Goal: Task Accomplishment & Management: Manage account settings

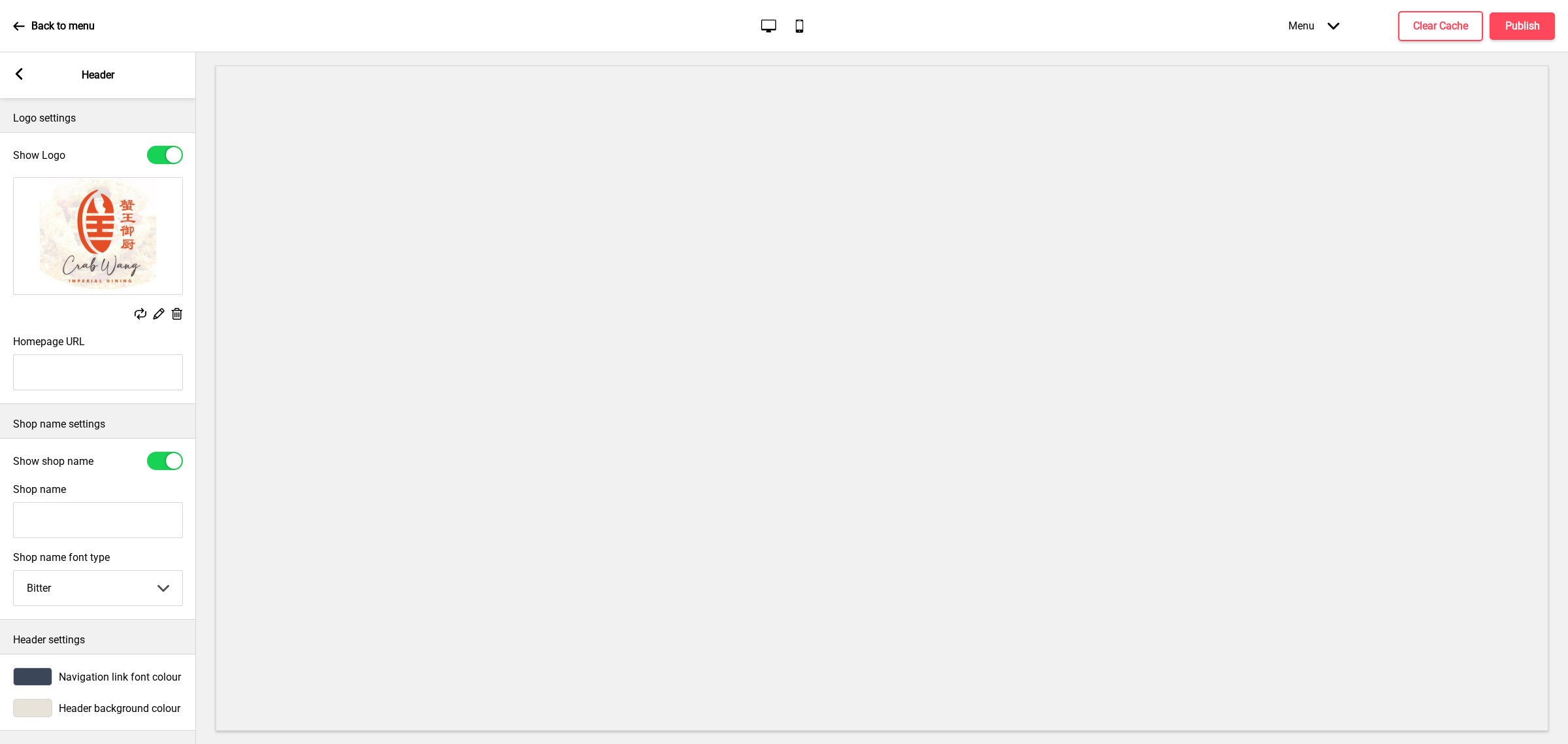
select select "Bitter"
click at [42, 29] on p "Back to menu" at bounding box center [63, 26] width 64 height 14
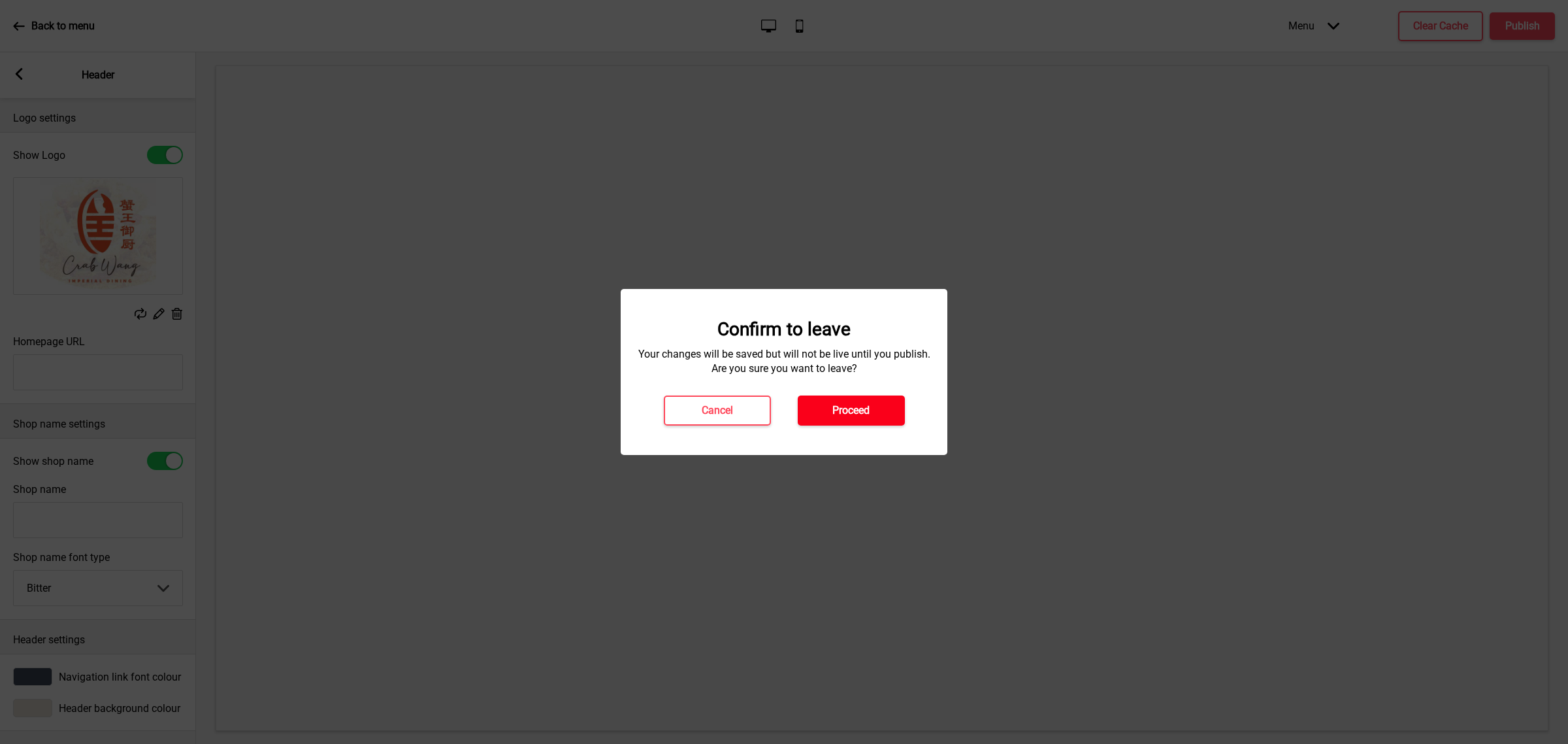
click at [834, 407] on h4 "Proceed" at bounding box center [851, 410] width 37 height 14
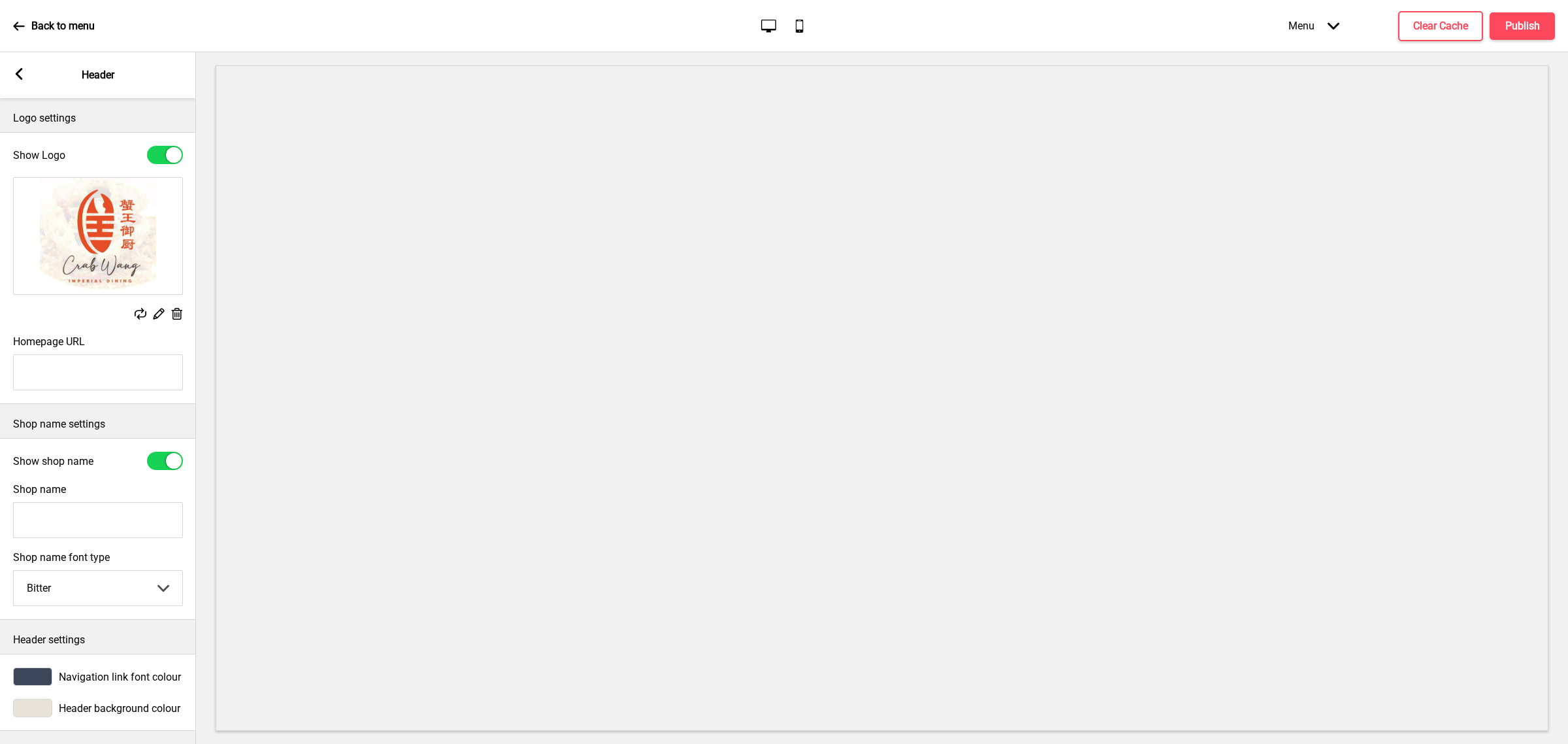
select select "Bitter"
click at [99, 370] on input "Homepage URL" at bounding box center [98, 372] width 170 height 36
paste input "https://crabwangseafood.oddle.me/en_SG/"
drag, startPoint x: 178, startPoint y: 368, endPoint x: 138, endPoint y: 388, distance: 44.7
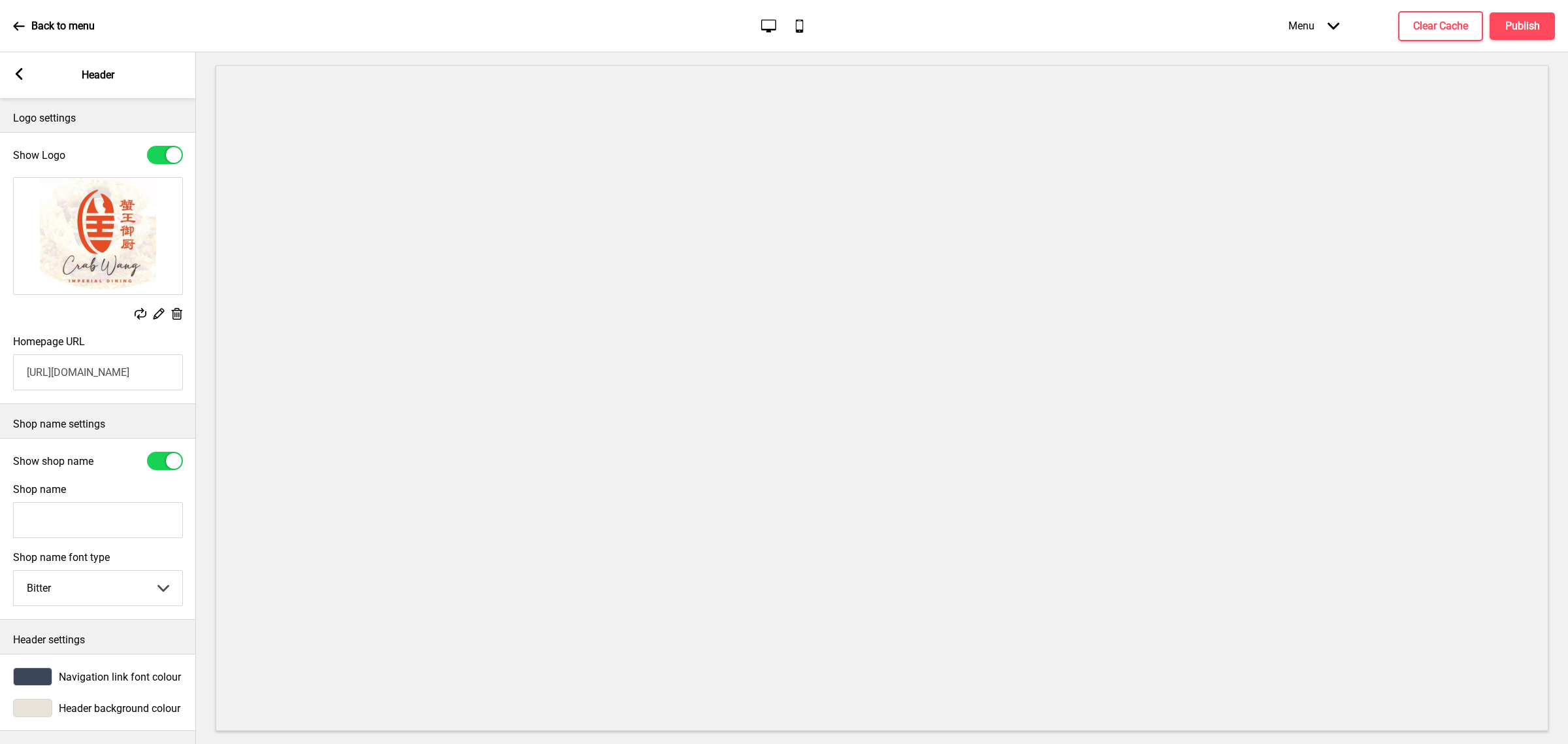
click at [138, 388] on input "https://crabwangseafood.oddle.me/en_SG/" at bounding box center [98, 372] width 170 height 36
type input "https://crabwangseafood.oddle.me/"
click at [63, 525] on input "Shop name" at bounding box center [98, 520] width 170 height 36
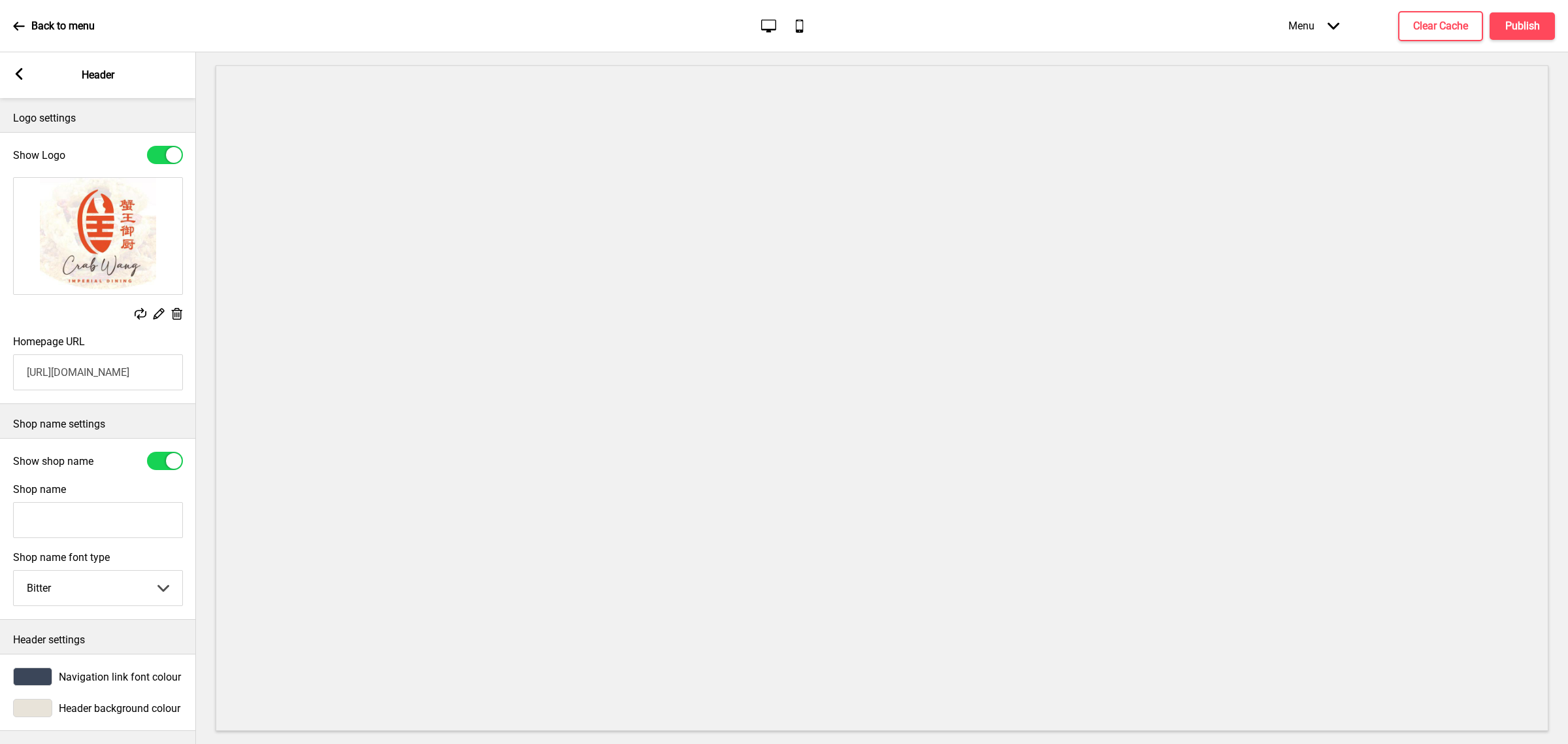
click at [79, 465] on label "Show shop name" at bounding box center [53, 461] width 81 height 12
click at [150, 465] on input "Show shop name" at bounding box center [154, 461] width 9 height 9
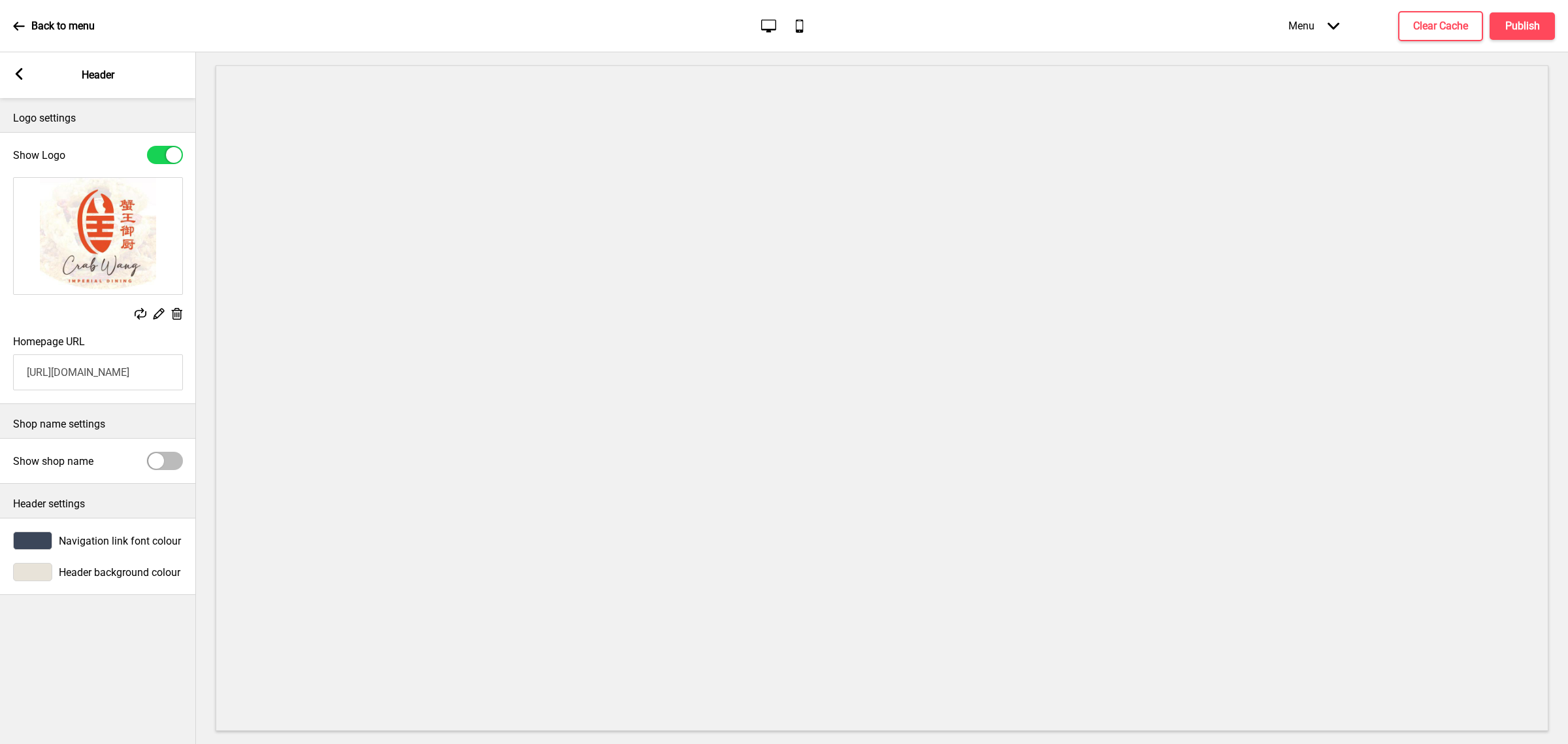
click at [151, 458] on div at bounding box center [157, 461] width 16 height 16
checkbox input "true"
select select "Bitter"
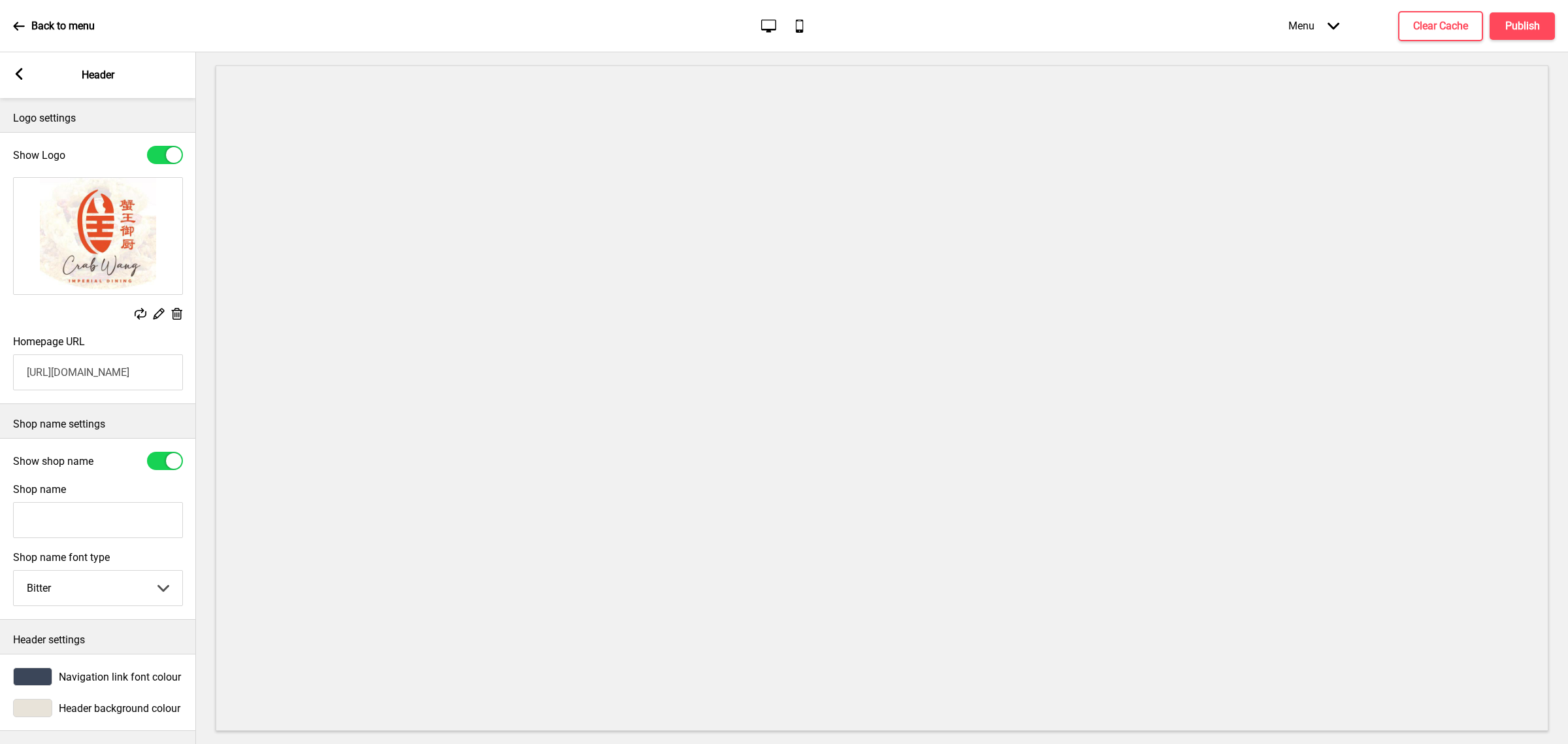
scroll to position [15, 0]
click at [1518, 25] on h4 "Publish" at bounding box center [1522, 26] width 35 height 14
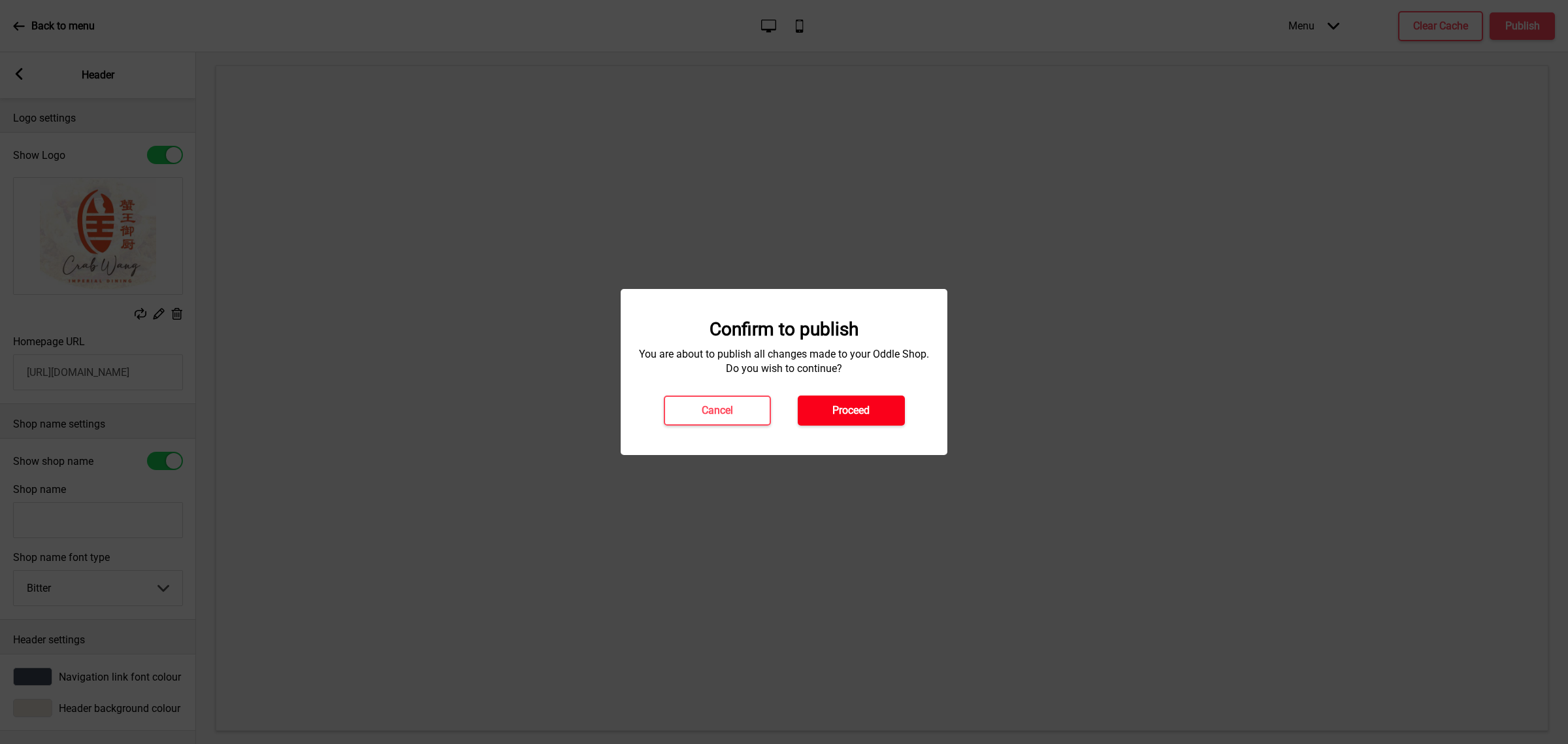
click at [877, 419] on button "Proceed" at bounding box center [851, 410] width 107 height 30
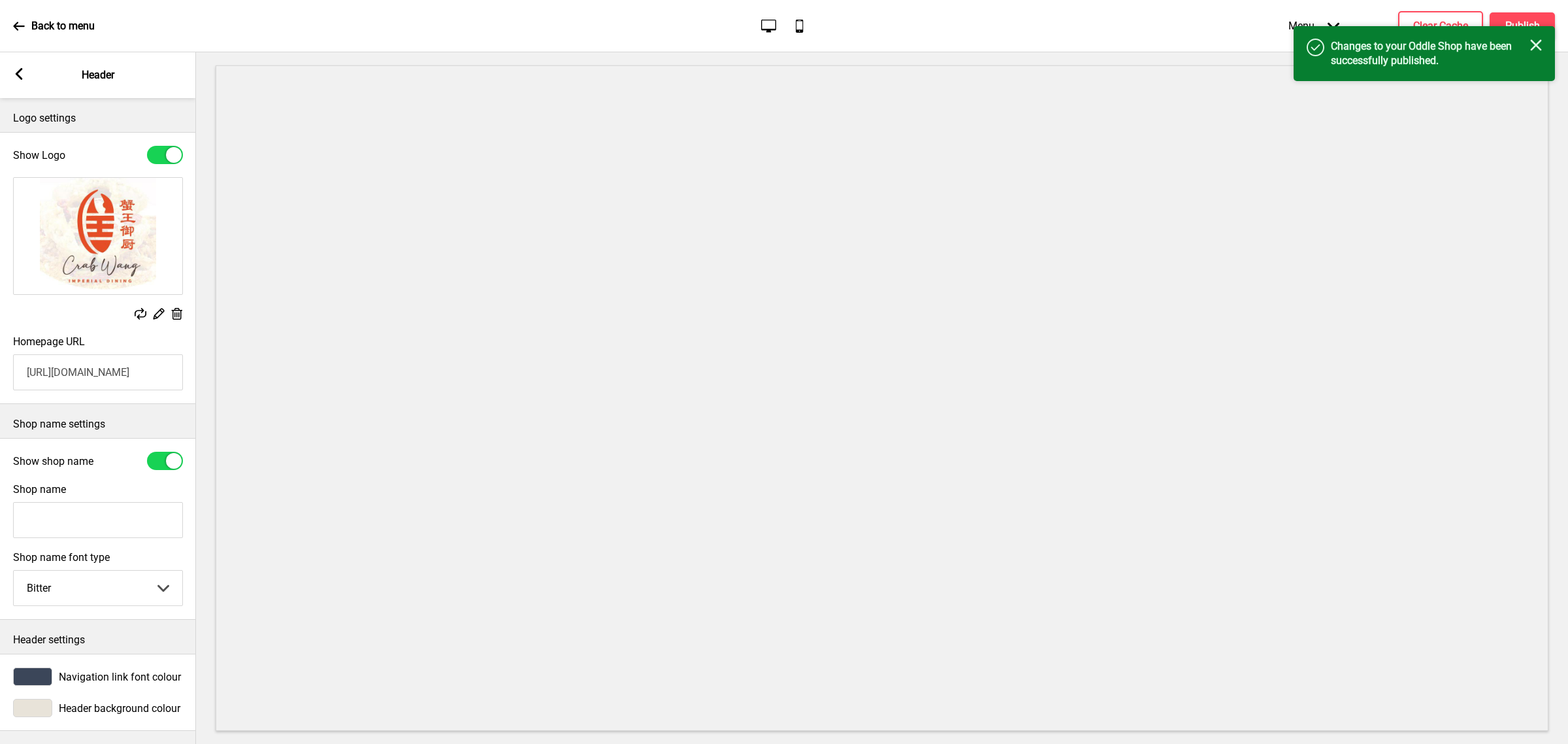
click at [21, 74] on rect at bounding box center [19, 74] width 12 height 12
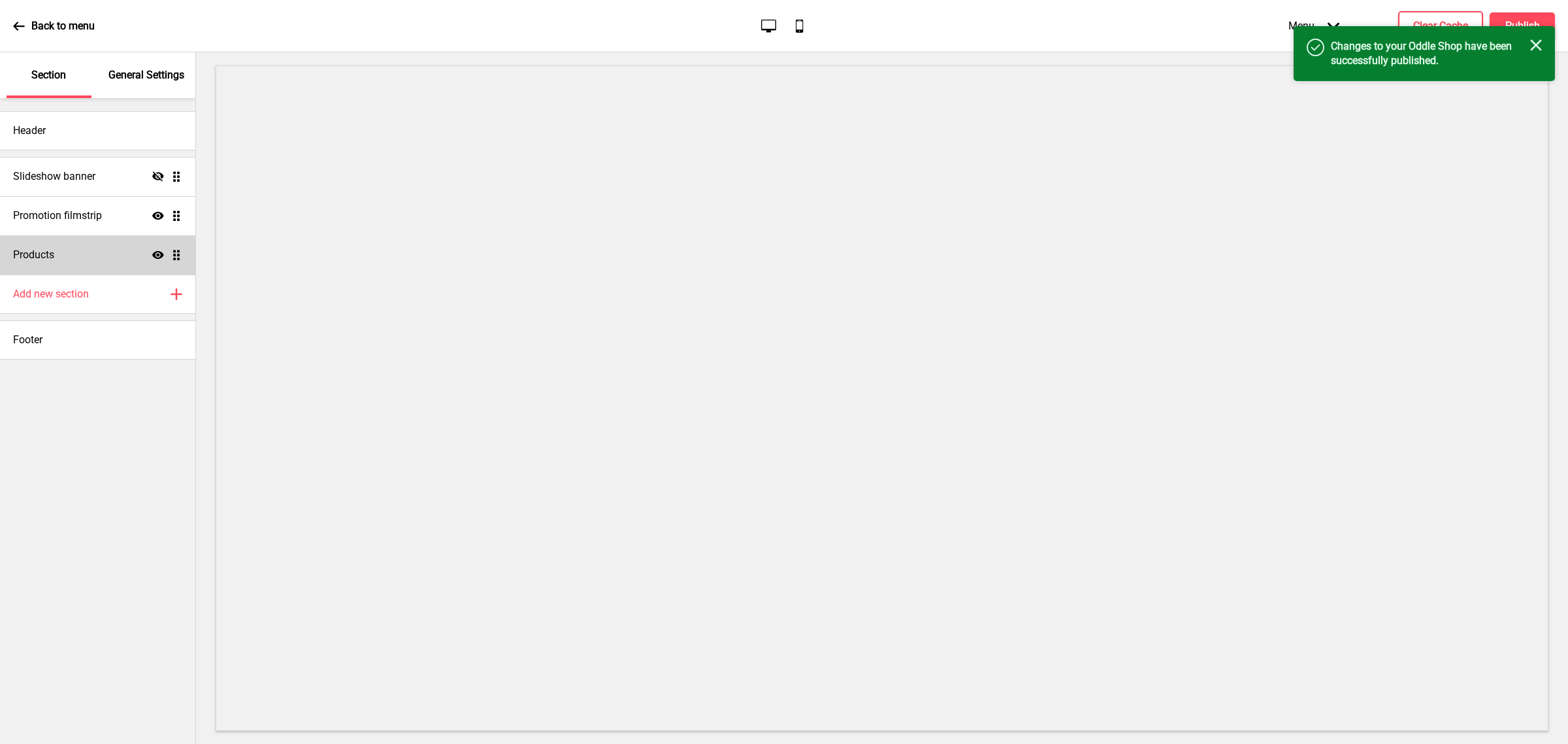
click at [66, 259] on div "Products Show Drag" at bounding box center [97, 255] width 196 height 39
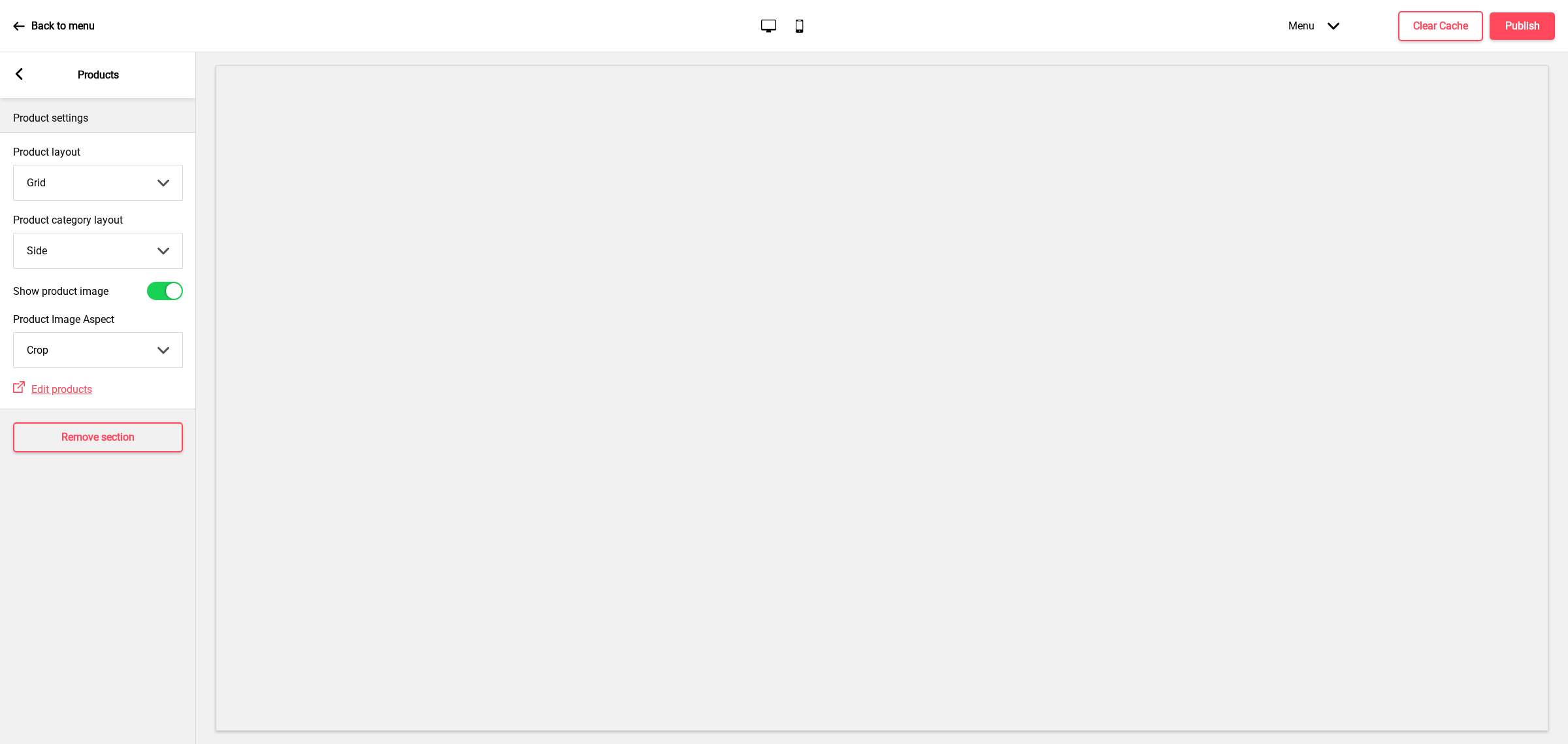
click at [111, 184] on select "Grid List" at bounding box center [97, 182] width 168 height 35
click at [119, 154] on label "Product layout" at bounding box center [98, 152] width 170 height 12
click at [119, 166] on select "Grid List" at bounding box center [97, 182] width 168 height 35
click at [98, 238] on select "Top Side" at bounding box center [97, 250] width 168 height 35
select select "top"
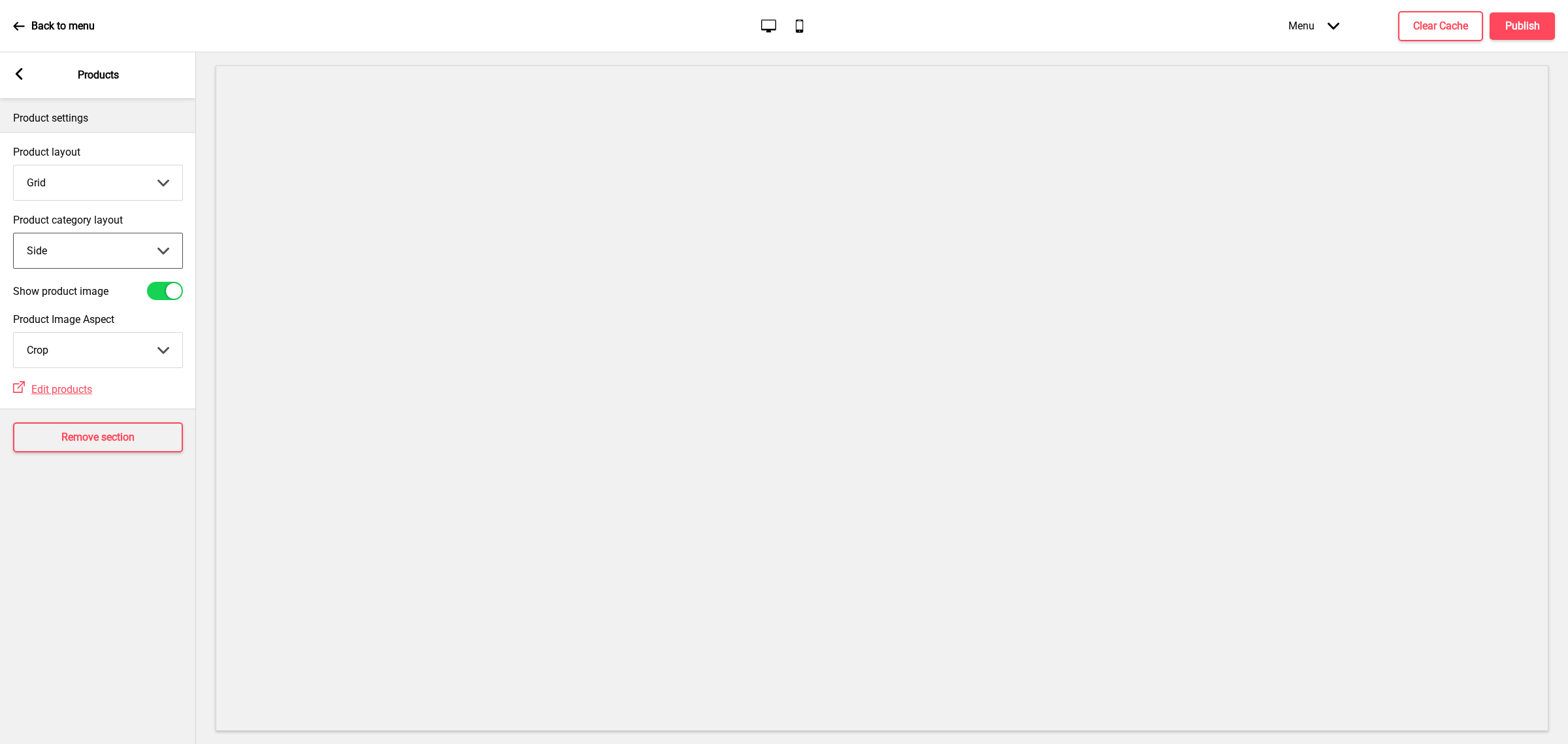
click at [13, 233] on select "Top Side" at bounding box center [97, 250] width 168 height 35
drag, startPoint x: 89, startPoint y: 168, endPoint x: 89, endPoint y: 183, distance: 15.0
click at [89, 168] on select "Grid List" at bounding box center [97, 182] width 168 height 35
select select "list"
click at [13, 166] on select "Grid List" at bounding box center [97, 182] width 168 height 35
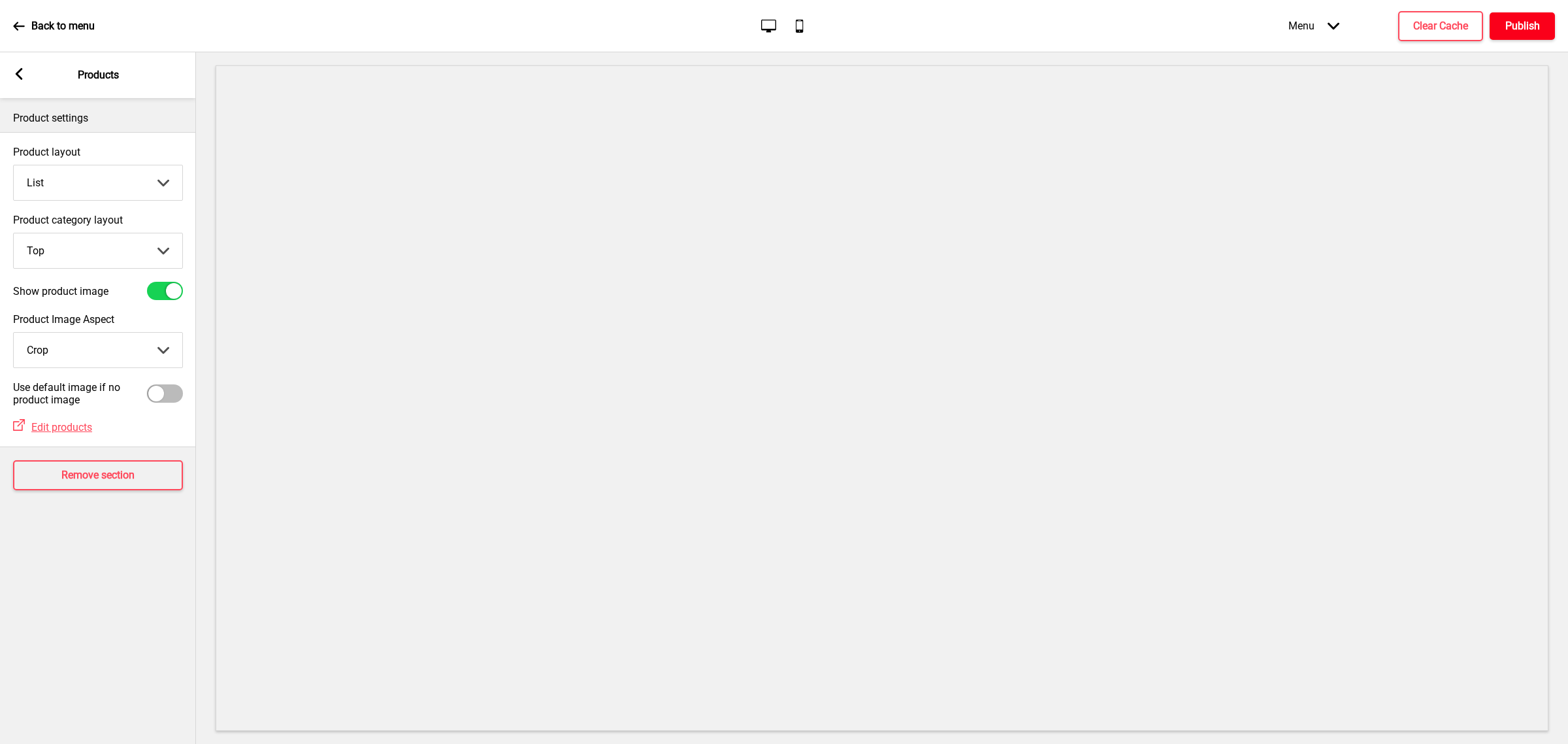
click at [1498, 29] on button "Publish" at bounding box center [1523, 26] width 66 height 27
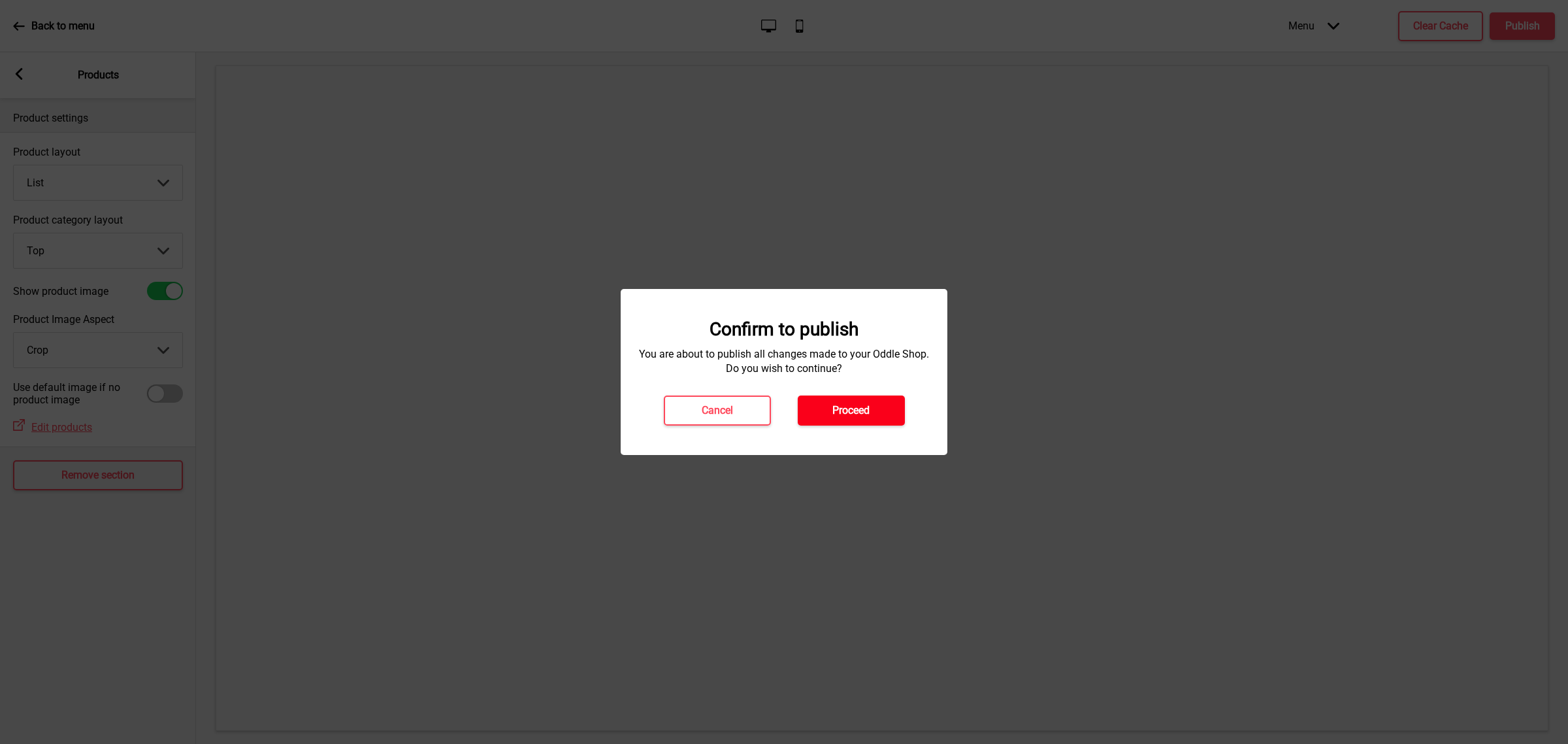
click at [841, 418] on button "Proceed" at bounding box center [851, 410] width 107 height 30
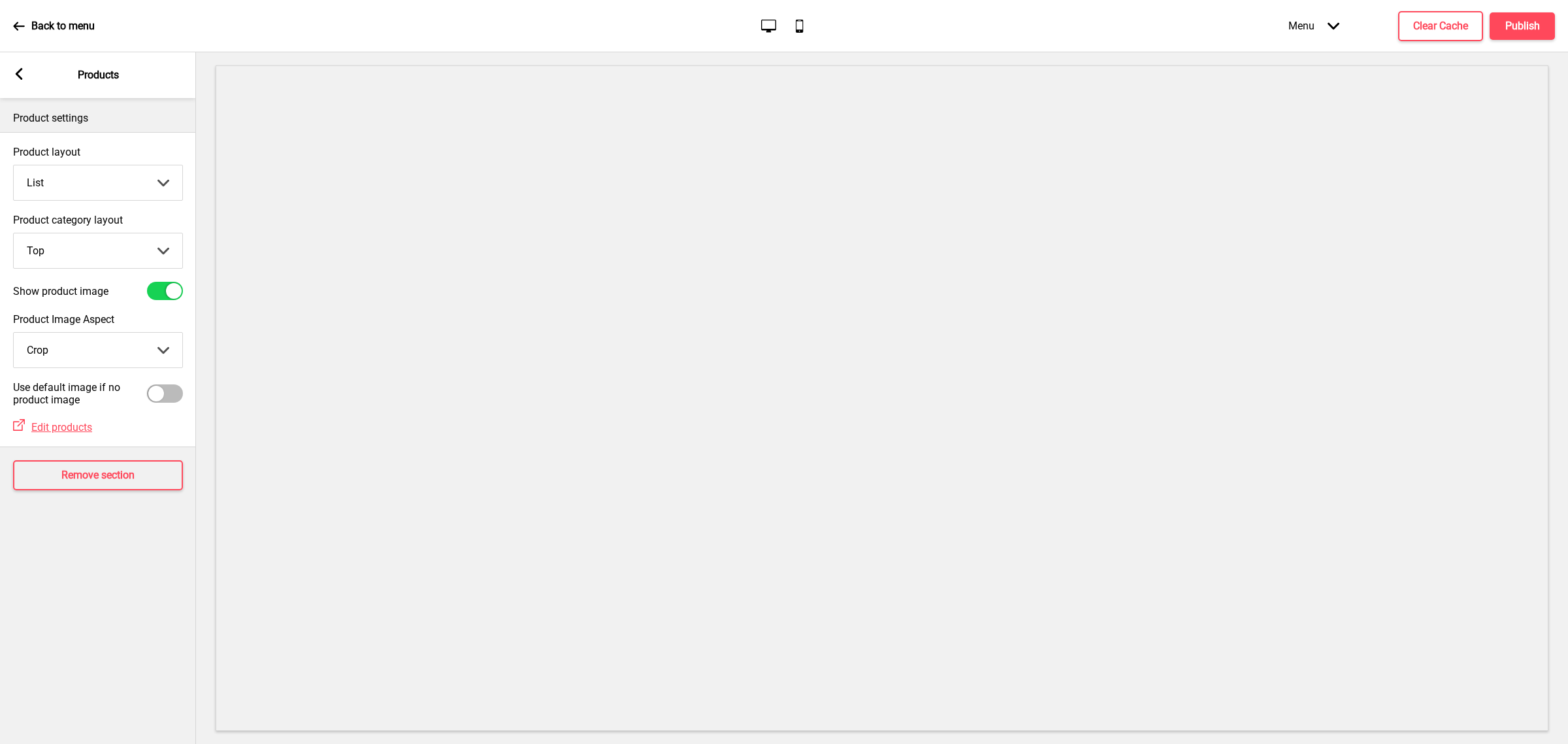
click at [21, 72] on rect at bounding box center [19, 74] width 12 height 12
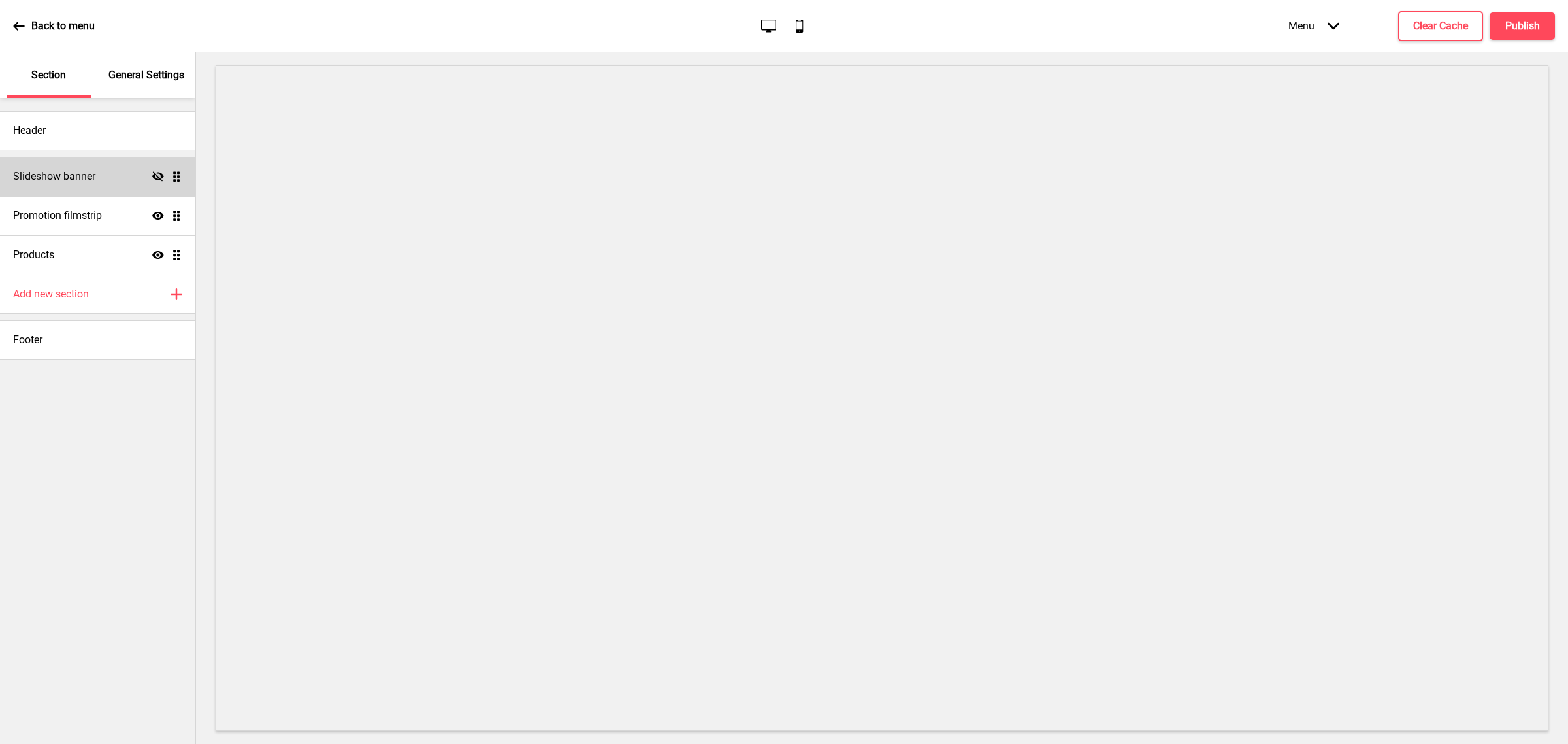
click at [119, 176] on div "Slideshow banner Hide Drag" at bounding box center [97, 176] width 196 height 39
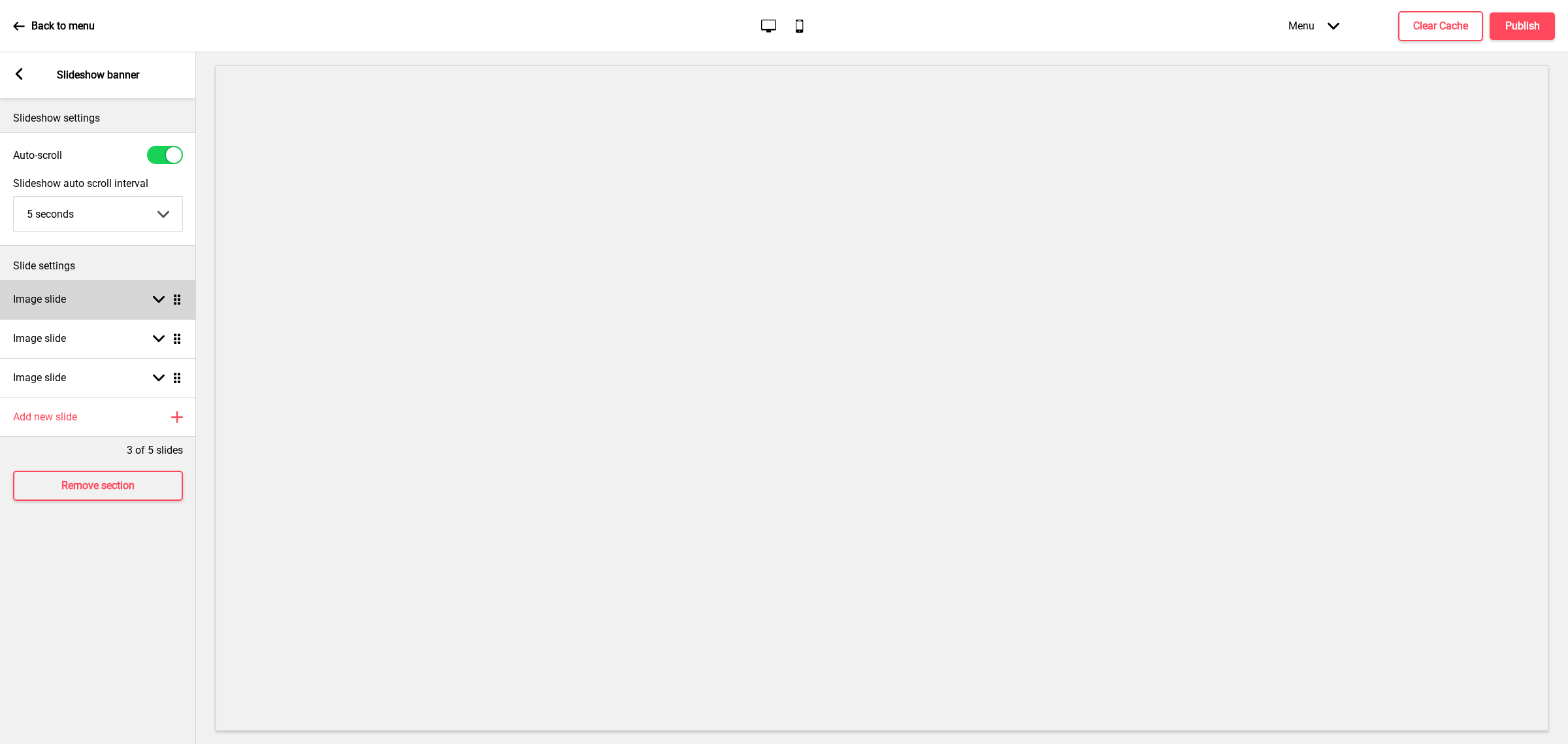
click at [151, 293] on div "Arrow down Drag" at bounding box center [164, 298] width 36 height 12
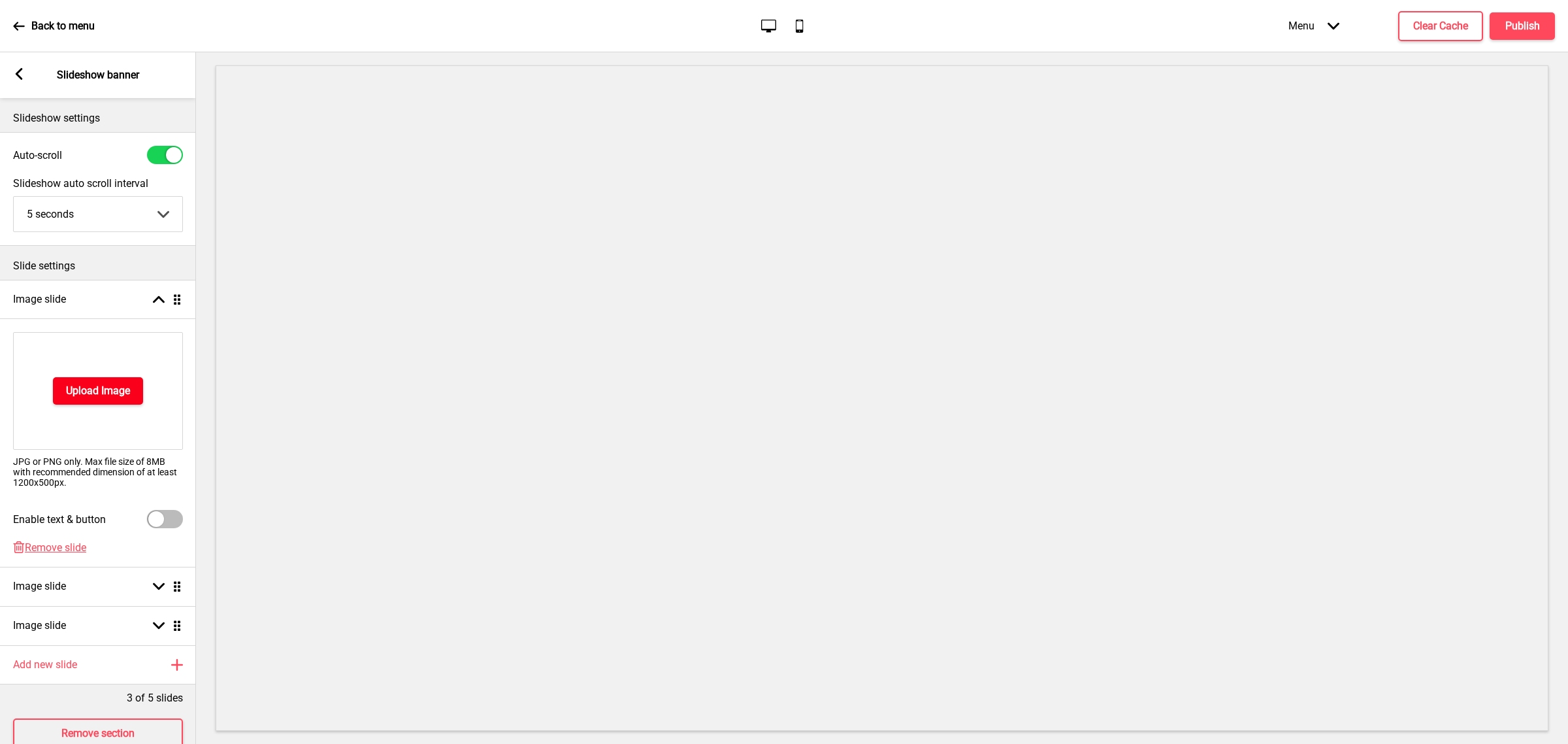
click at [121, 389] on h4 "Upload Image" at bounding box center [98, 391] width 64 height 14
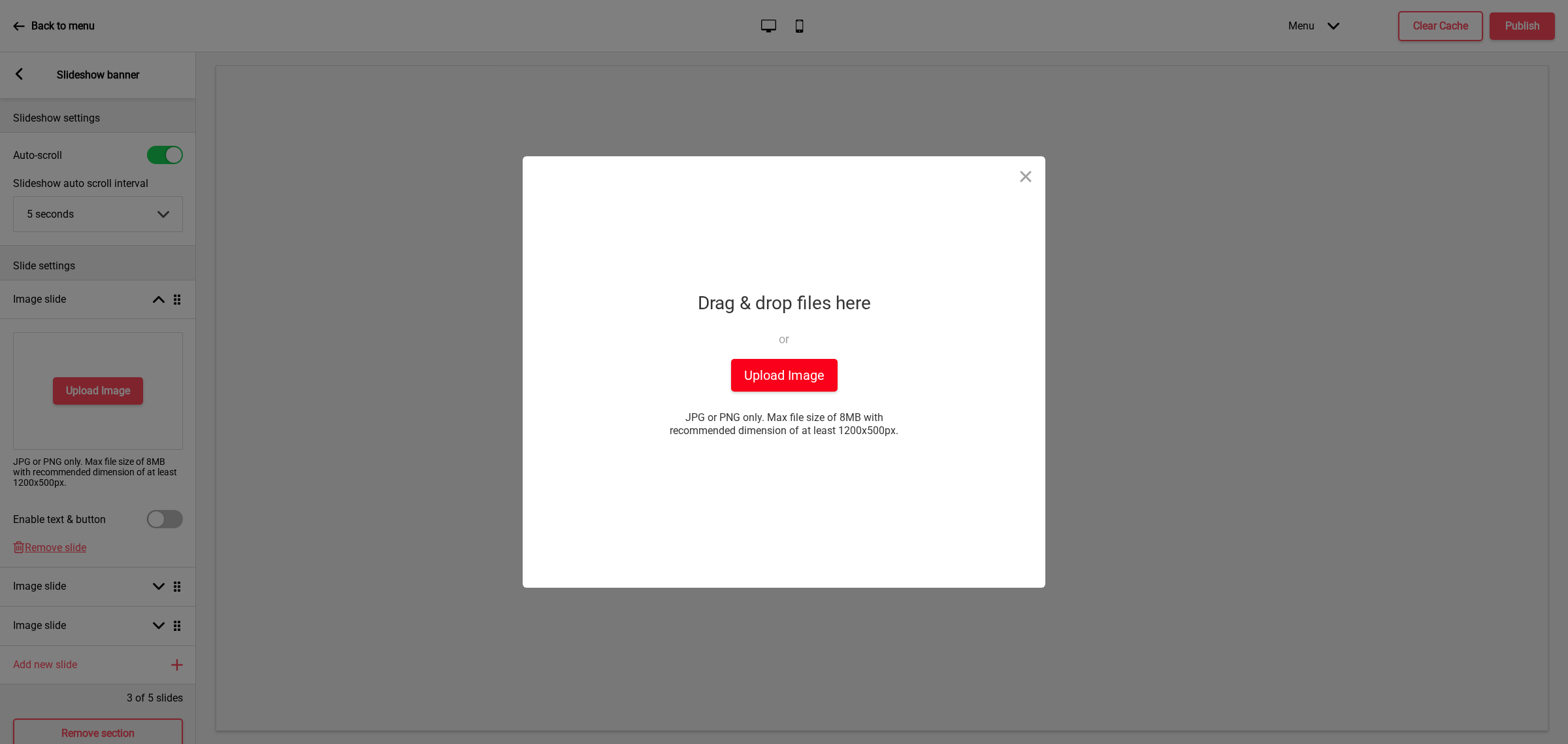
click at [760, 373] on button "Upload Image" at bounding box center [784, 375] width 106 height 33
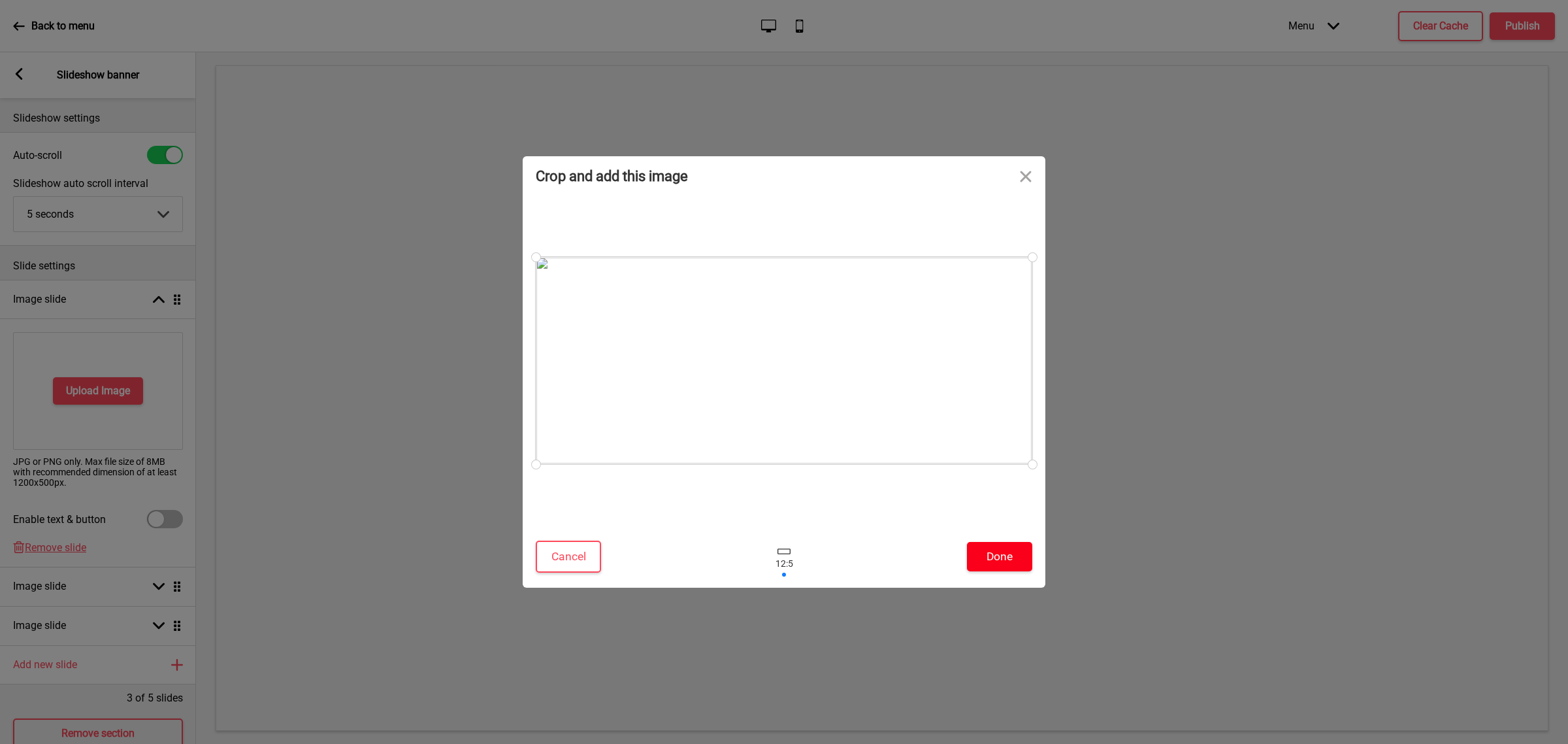
click at [974, 546] on button "Done" at bounding box center [1000, 556] width 66 height 29
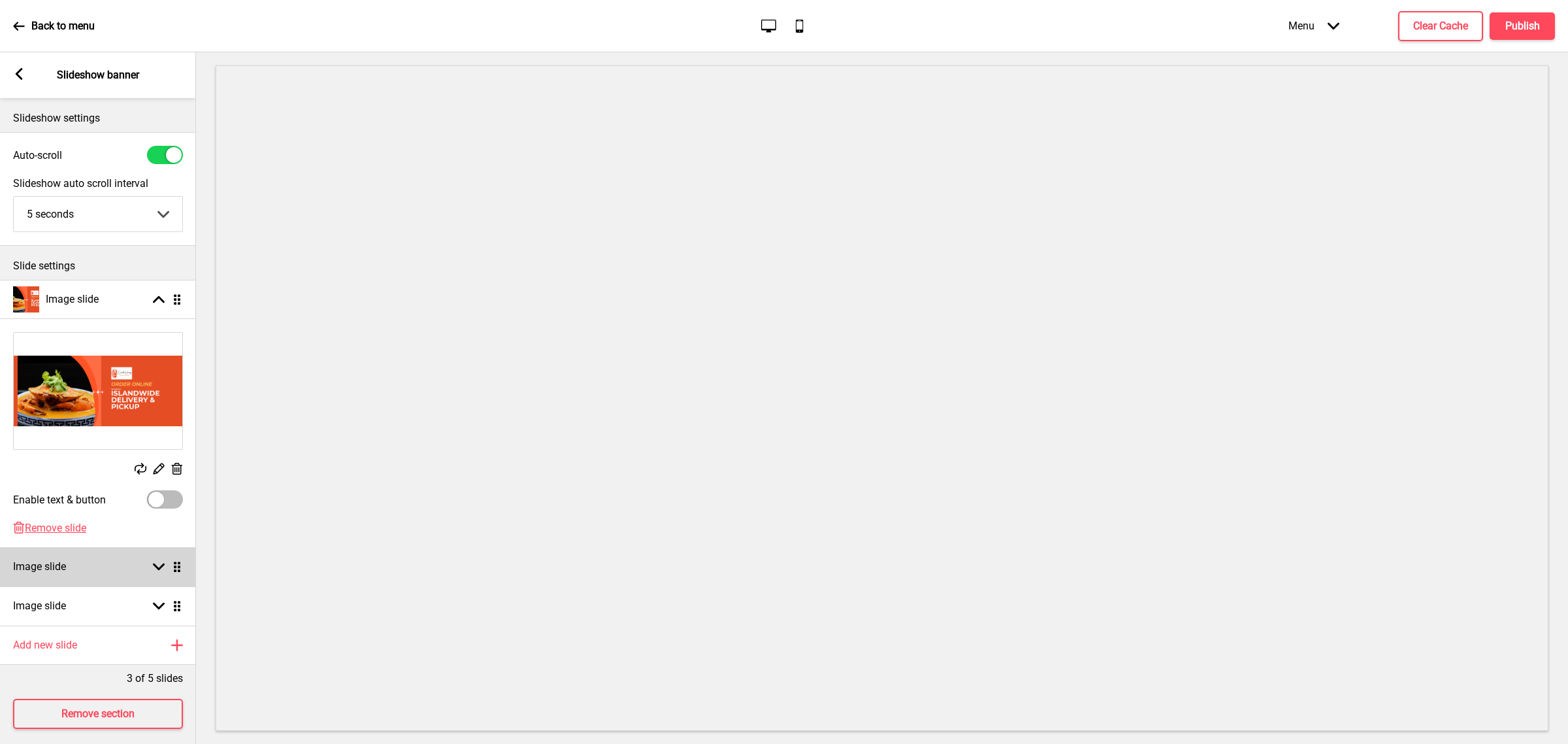
click at [161, 562] on rect at bounding box center [158, 566] width 12 height 12
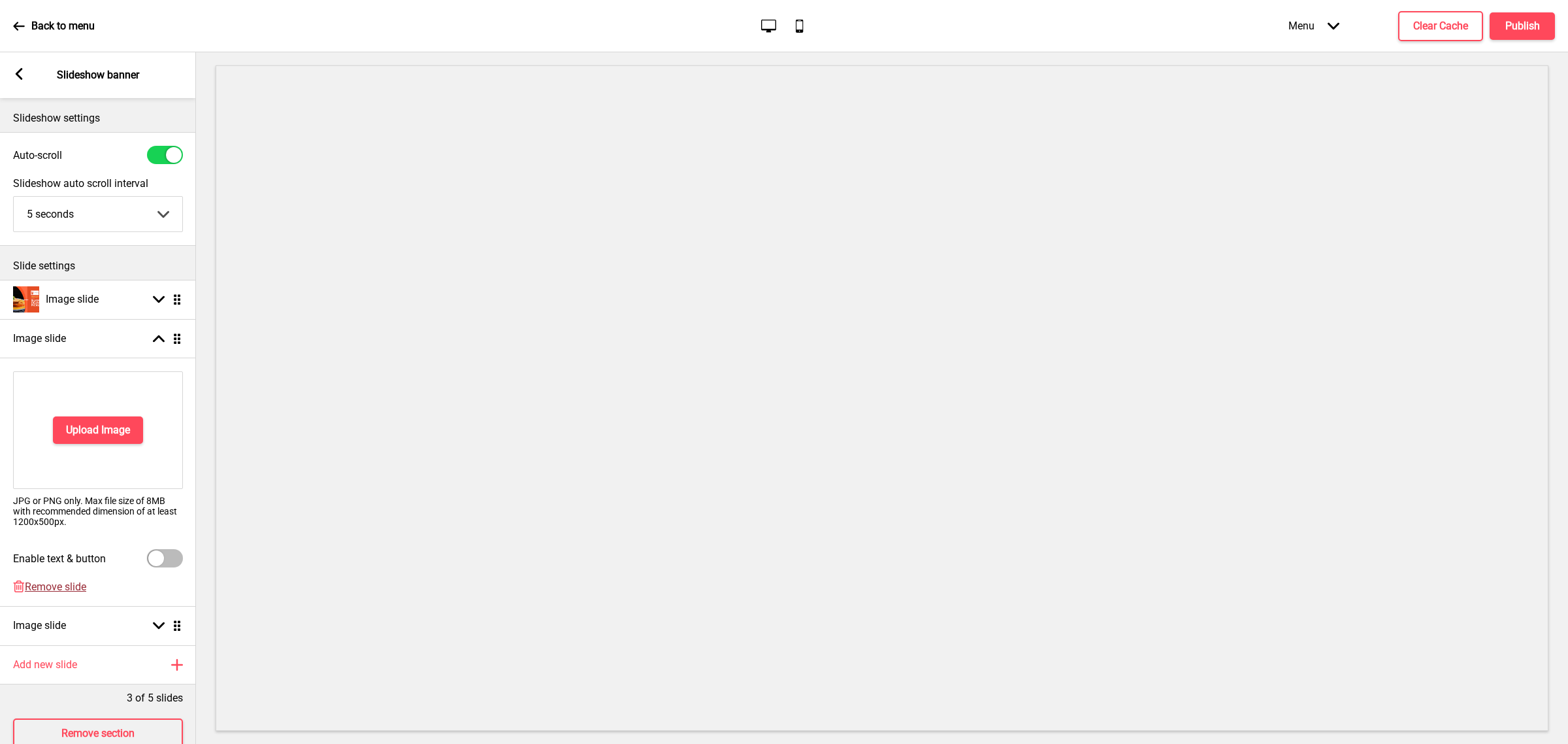
click at [56, 584] on span "Remove slide" at bounding box center [55, 586] width 61 height 12
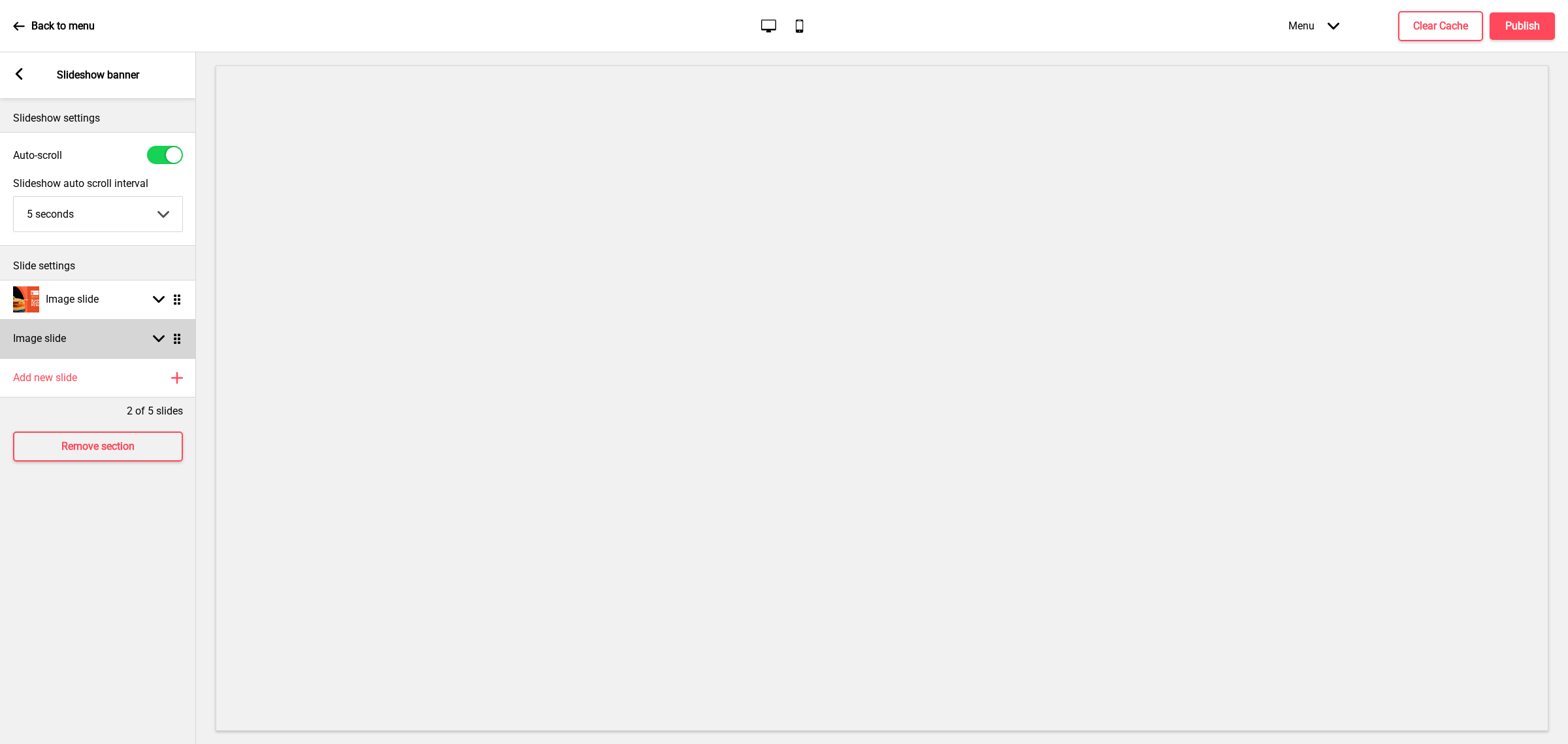
click at [164, 336] on icon at bounding box center [158, 339] width 12 height 7
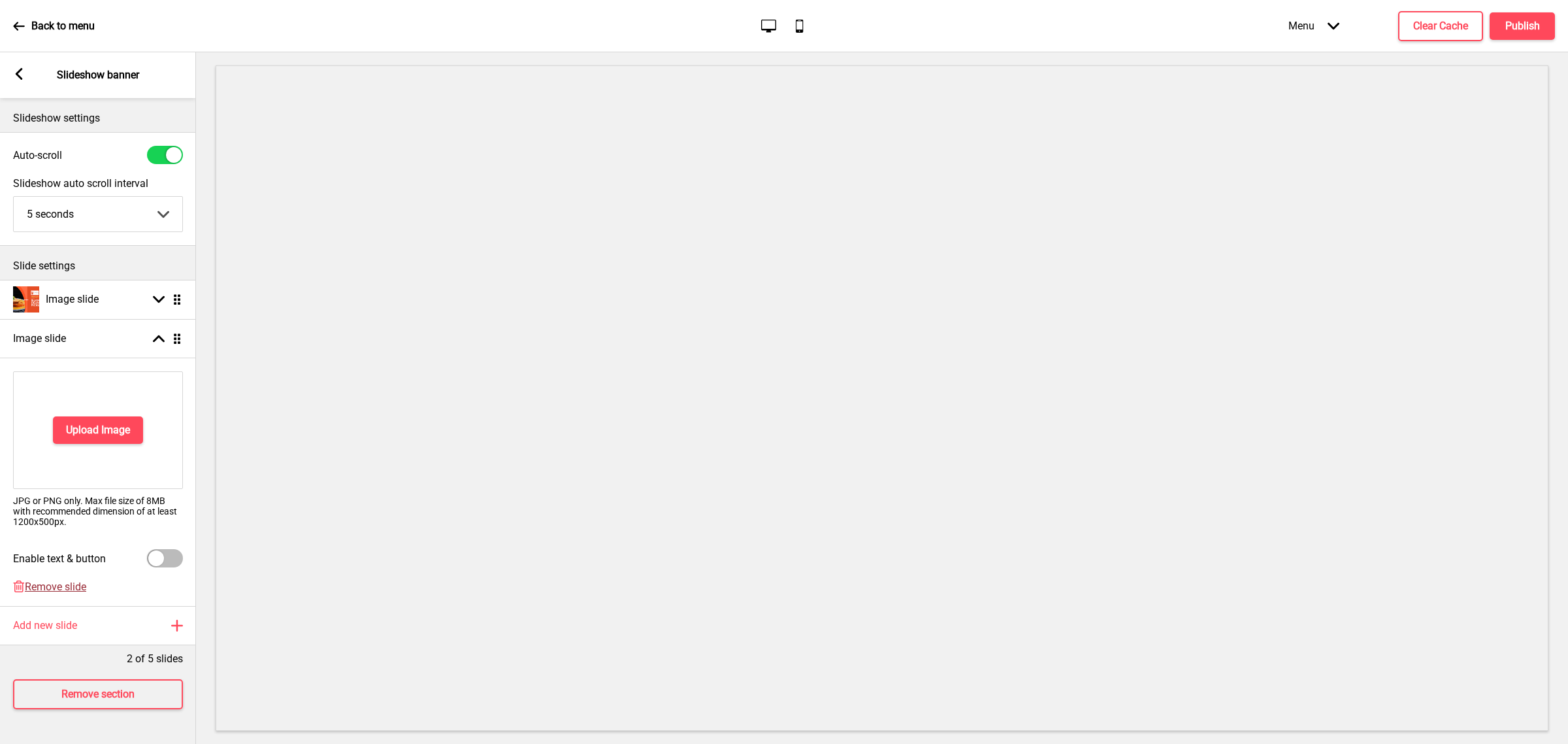
click at [61, 590] on span "Remove slide" at bounding box center [55, 586] width 61 height 12
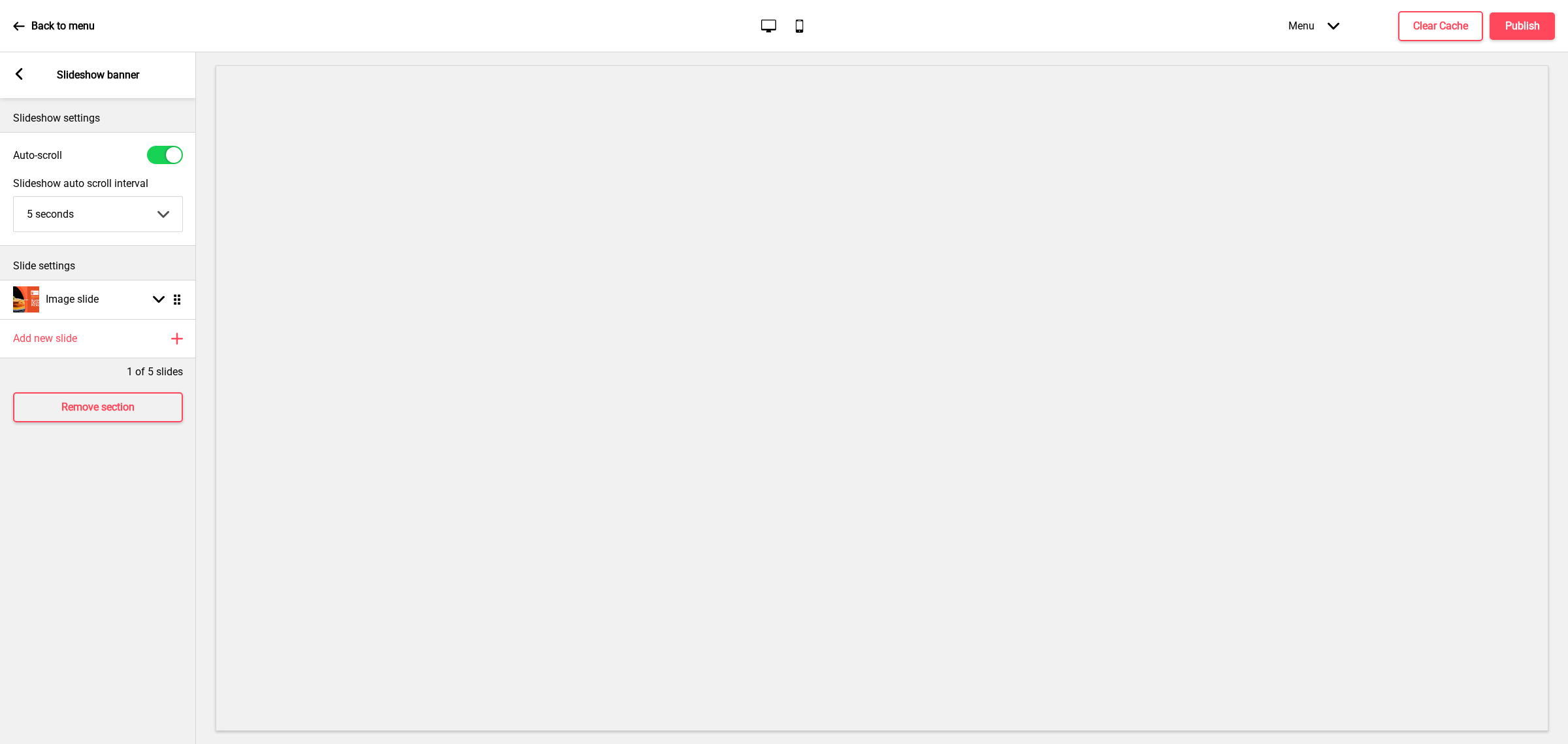
click at [21, 79] on icon at bounding box center [19, 74] width 7 height 12
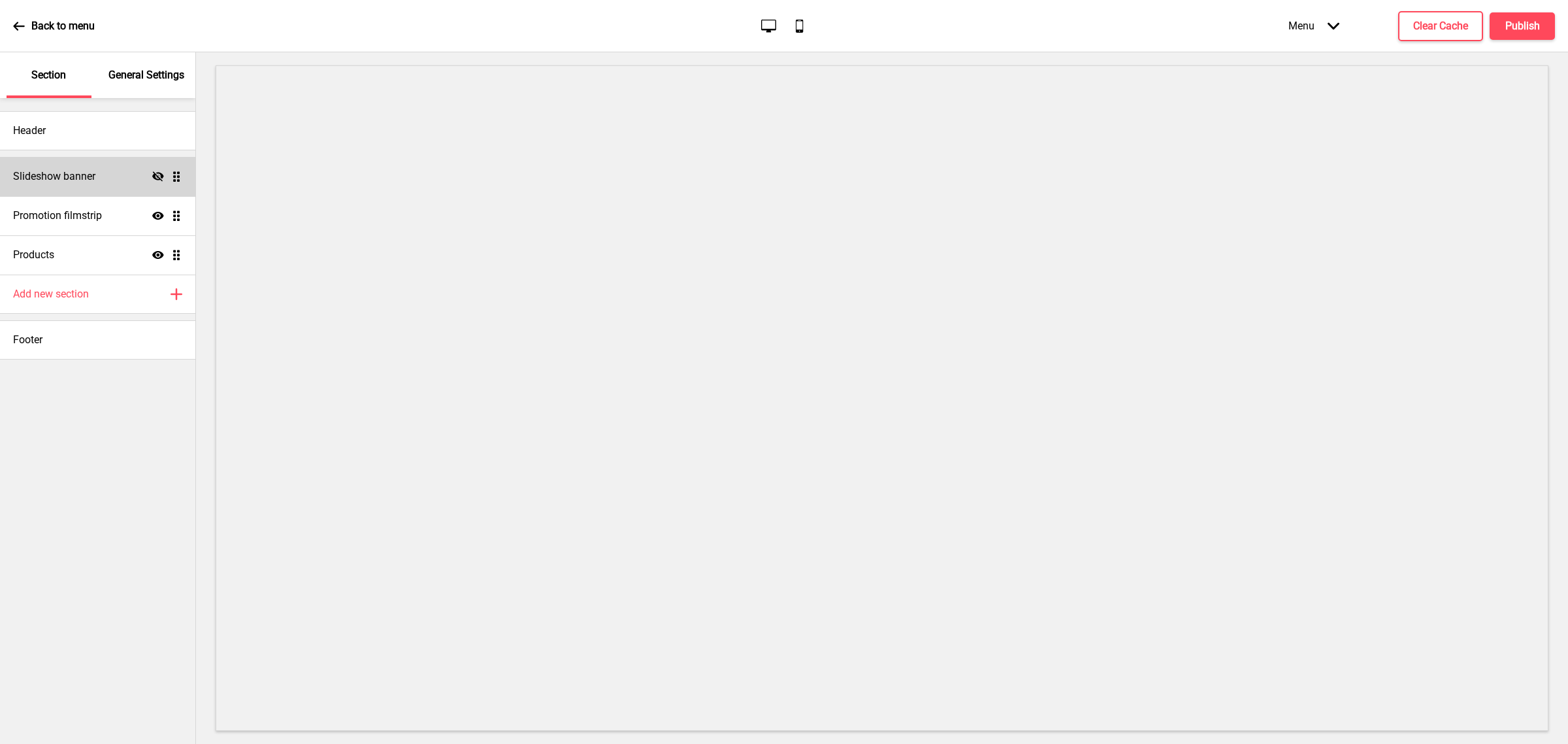
click at [151, 178] on div "Slideshow banner Hide Drag" at bounding box center [97, 176] width 196 height 39
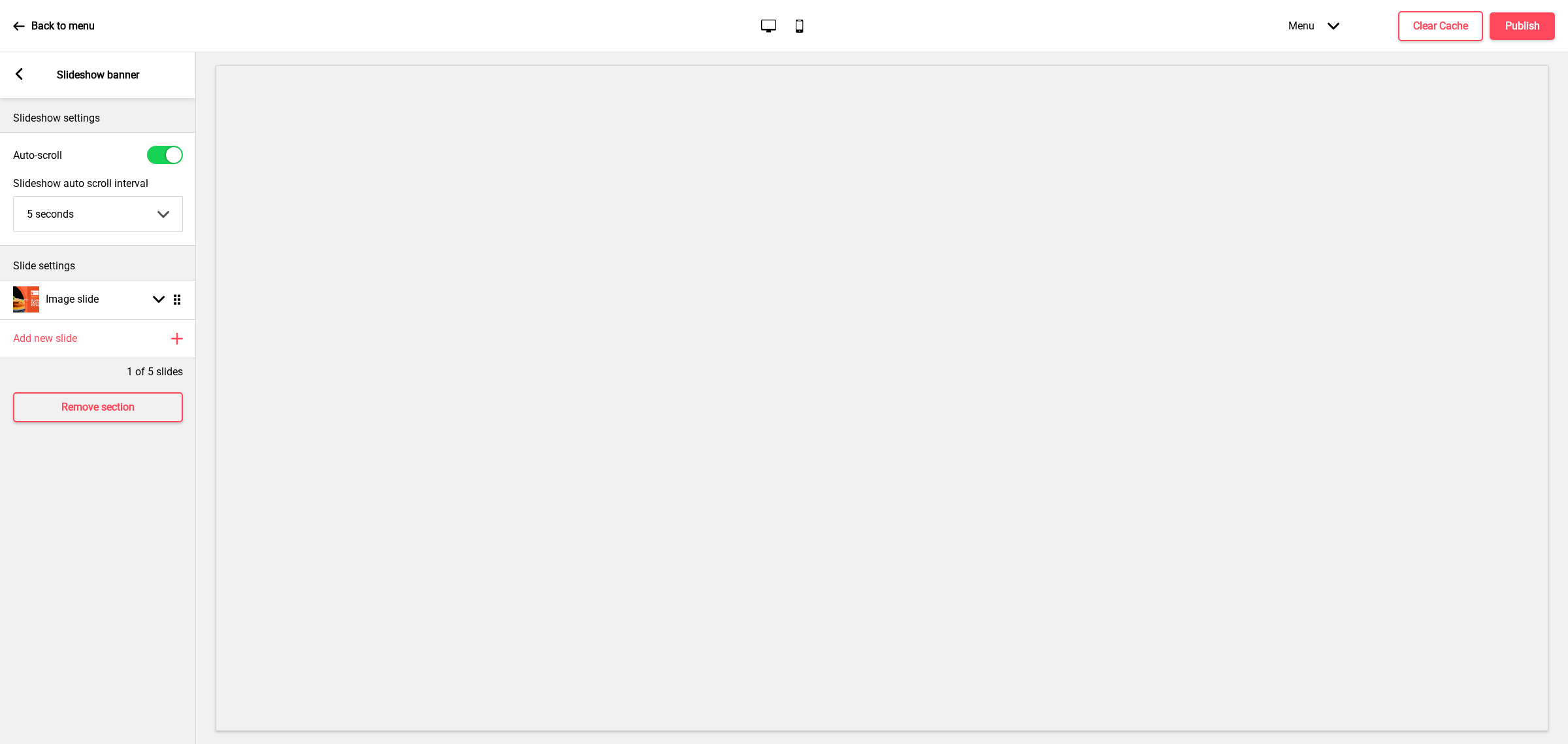
click at [20, 69] on icon at bounding box center [19, 74] width 7 height 12
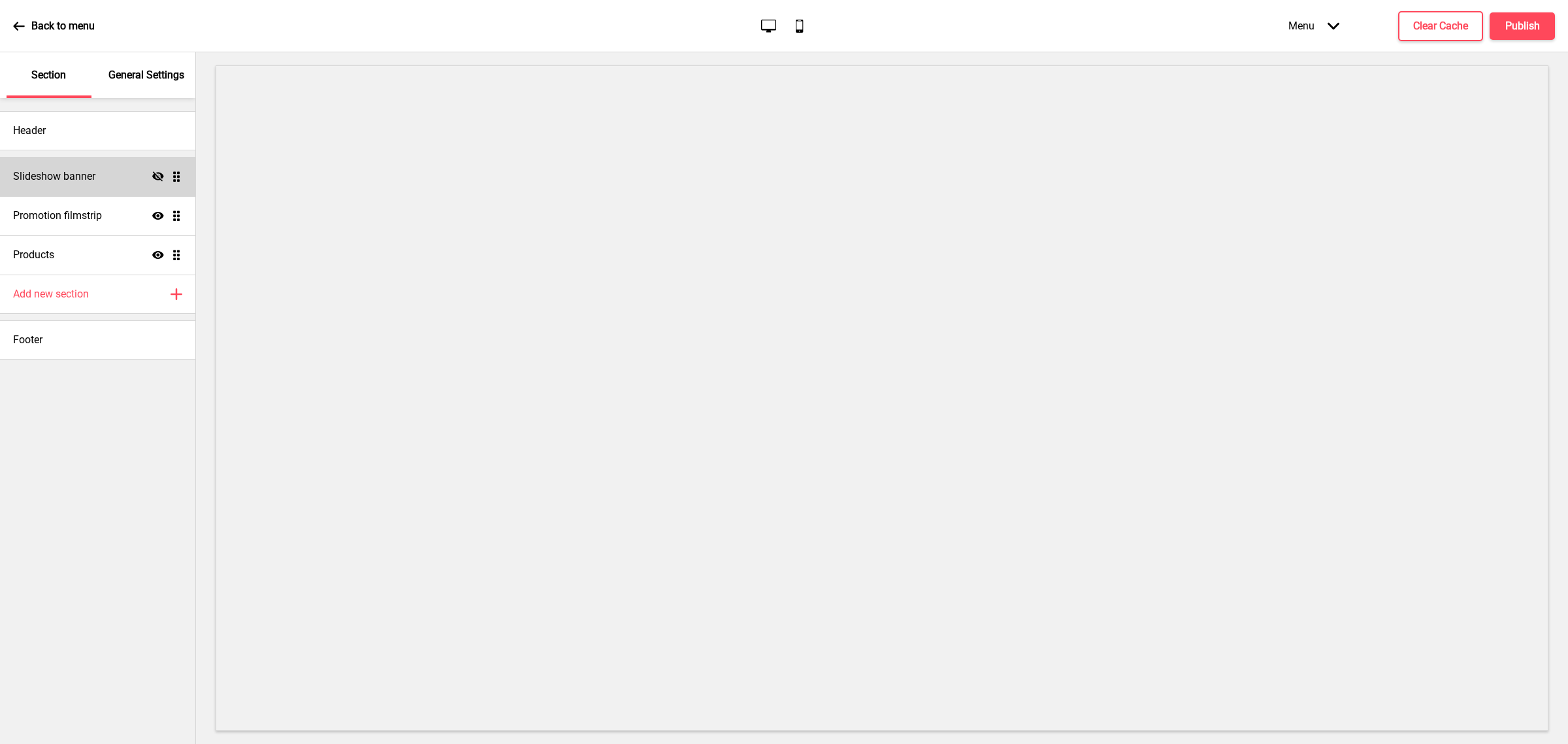
click at [158, 174] on icon "Hide" at bounding box center [158, 176] width 12 height 12
click at [1520, 24] on h4 "Publish" at bounding box center [1522, 26] width 35 height 14
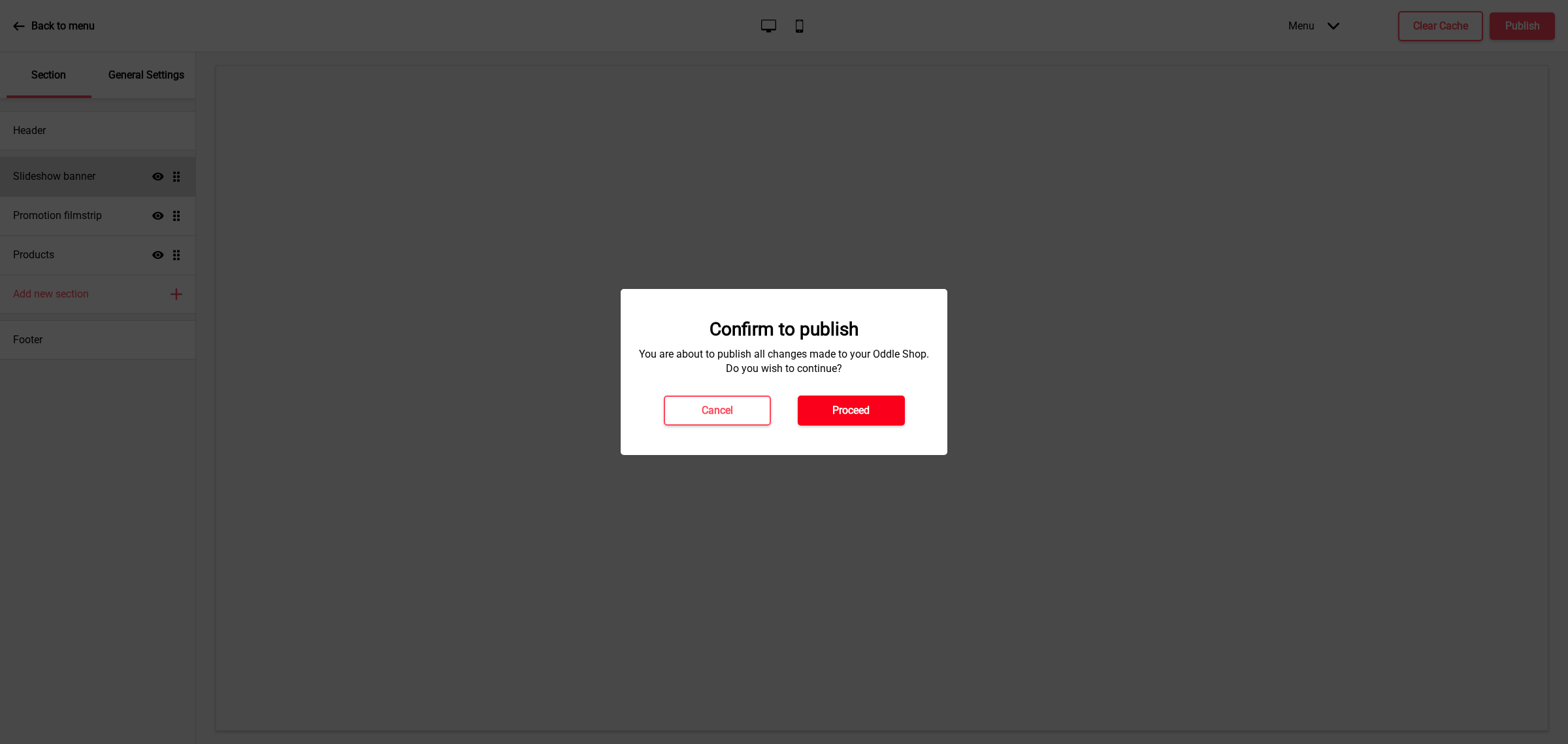
click at [848, 419] on button "Proceed" at bounding box center [851, 410] width 107 height 30
